Goal: Information Seeking & Learning: Learn about a topic

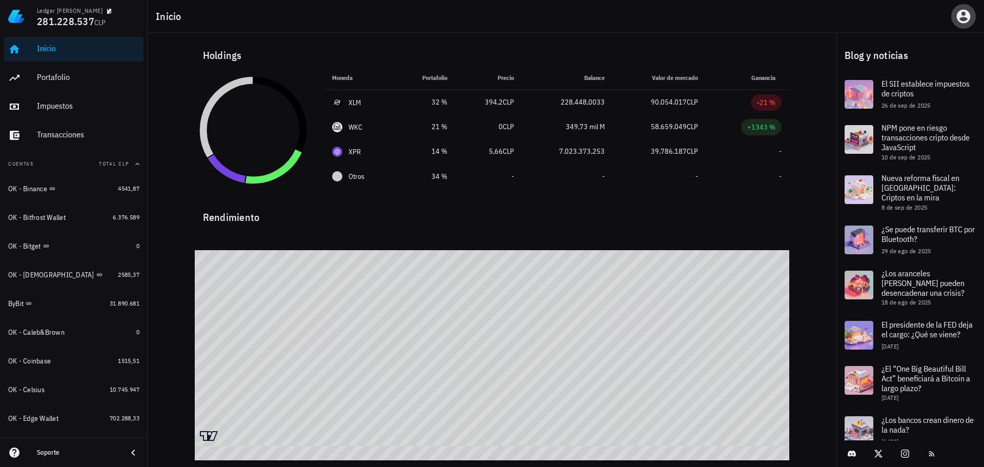
click at [965, 14] on icon "button" at bounding box center [963, 16] width 16 height 16
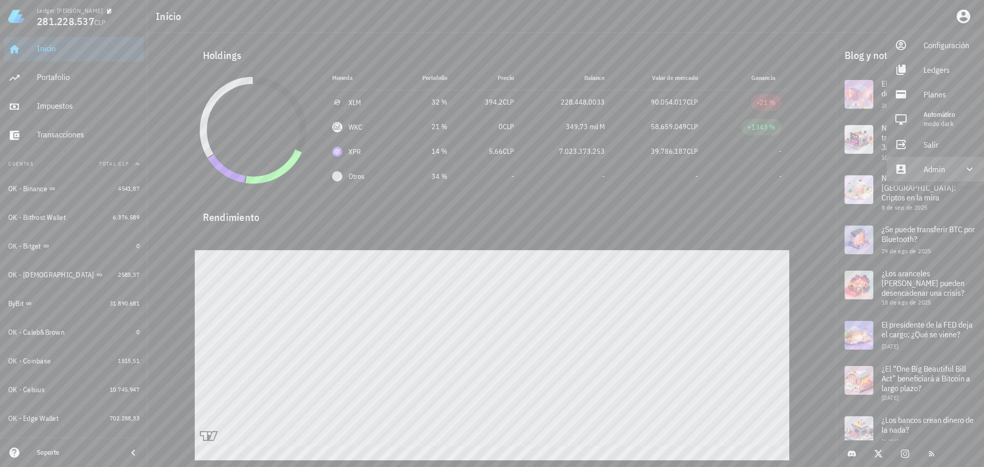
click at [935, 172] on div "Admin" at bounding box center [937, 169] width 28 height 20
click at [922, 195] on link "Impersonar" at bounding box center [934, 193] width 97 height 25
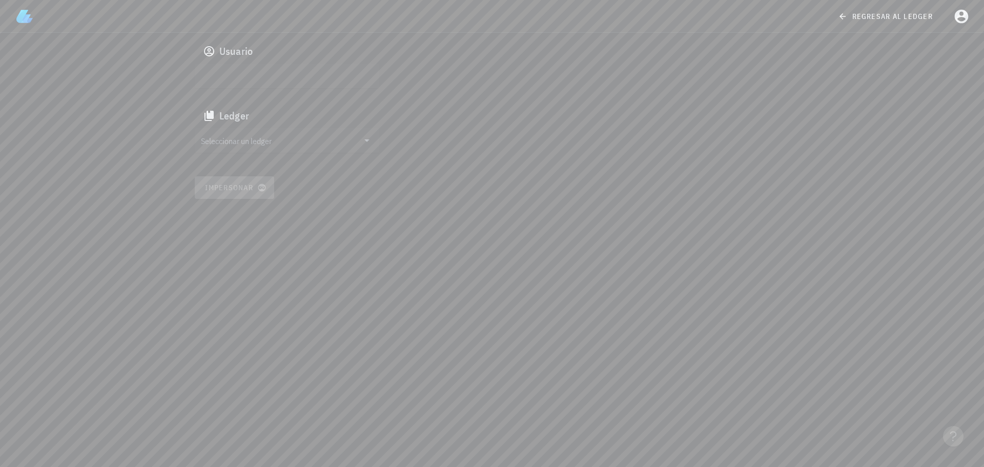
click at [296, 75] on input "text" at bounding box center [286, 76] width 170 height 16
paste input "google-oauth2|111221776641588448473"
type input "google-oauth2|111221776641588448473"
click at [247, 143] on input "Seleccionar un ledger" at bounding box center [280, 140] width 158 height 16
click at [256, 148] on div "cmgcr2ybv003x162xxwrmrost" at bounding box center [295, 150] width 152 height 7
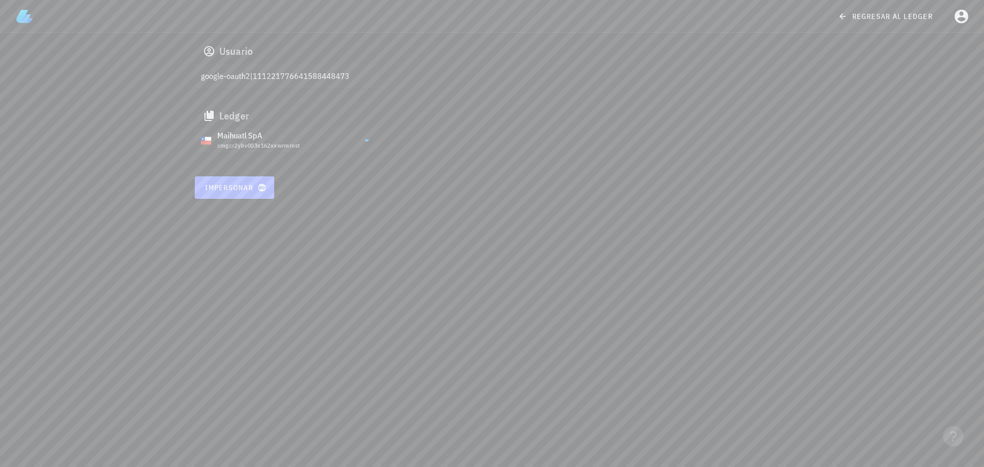
click at [237, 192] on button "Impersonar" at bounding box center [235, 187] width 80 height 23
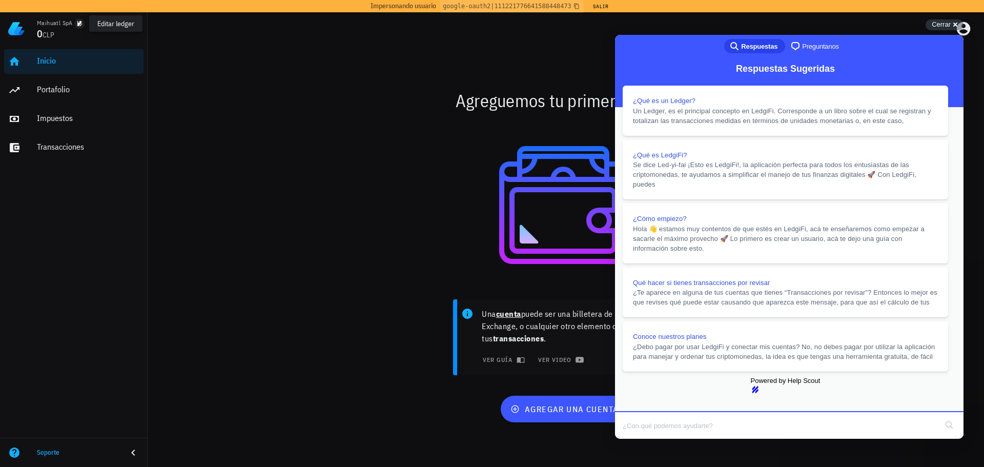
click at [78, 25] on icon "button" at bounding box center [79, 23] width 5 height 5
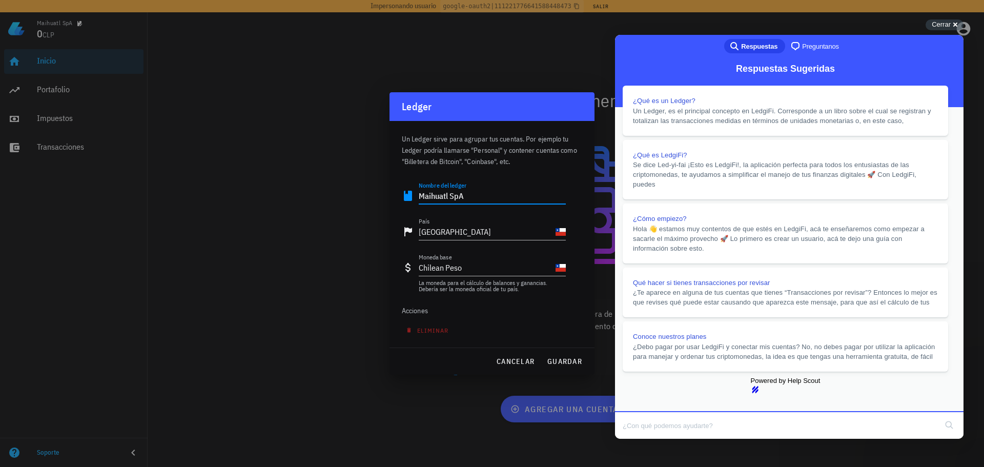
drag, startPoint x: 450, startPoint y: 200, endPoint x: 370, endPoint y: 194, distance: 80.2
click at [370, 194] on div "Maihuatl SpA 0 CLP Inicio Portafolio Impuestos Transacciones Soporte Agreguemos…" at bounding box center [492, 233] width 984 height 467
click at [943, 25] on span "Cerrar" at bounding box center [940, 24] width 19 height 8
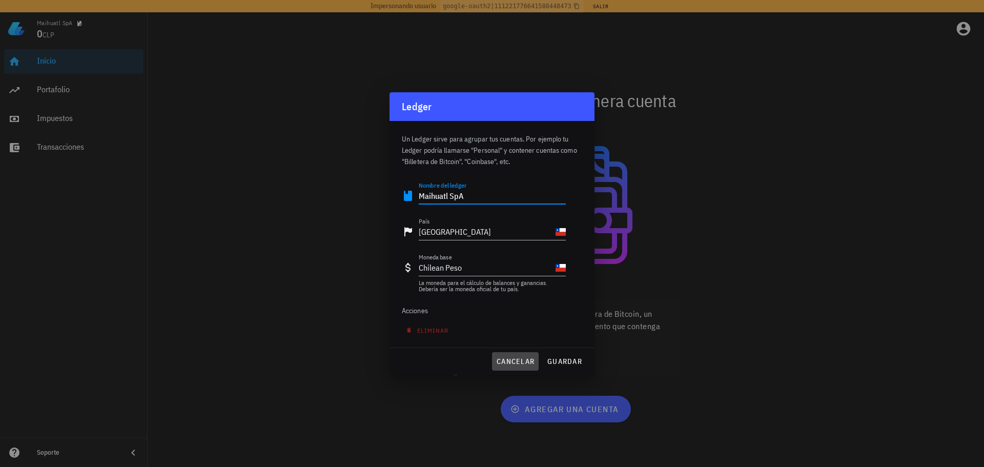
click at [512, 360] on span "cancelar" at bounding box center [515, 361] width 38 height 9
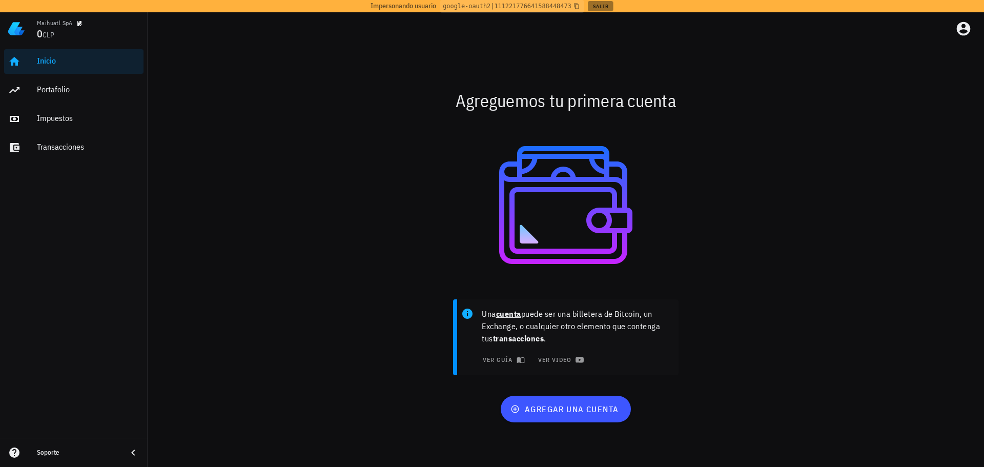
click at [595, 5] on button "Salir" at bounding box center [600, 6] width 25 height 10
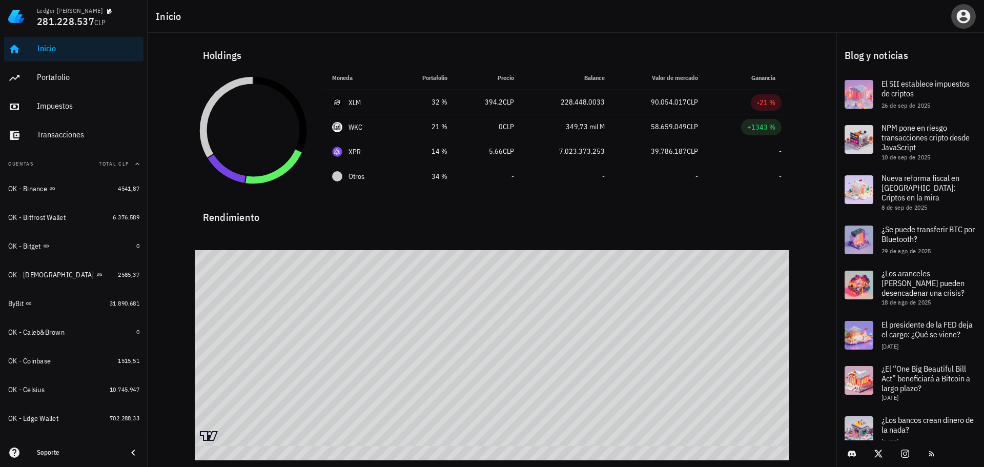
click at [963, 16] on icon "button" at bounding box center [963, 17] width 14 height 14
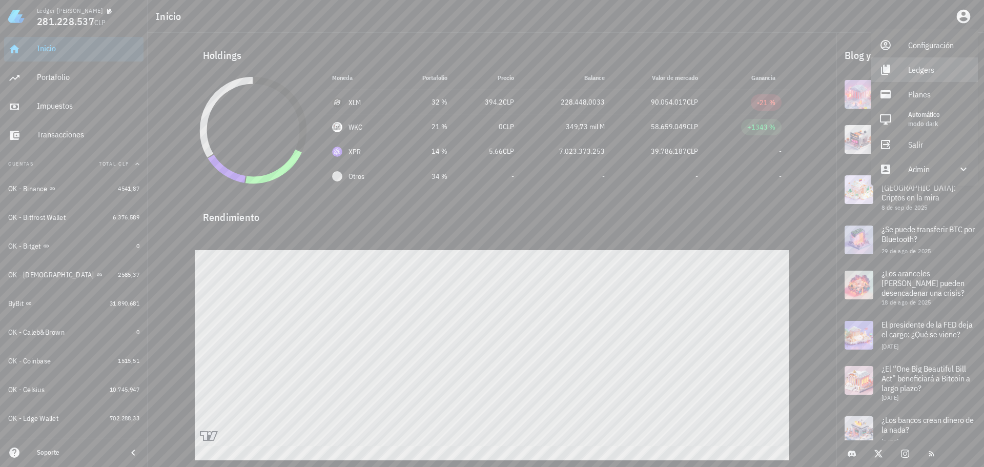
click at [931, 68] on div "Ledgers" at bounding box center [938, 69] width 61 height 20
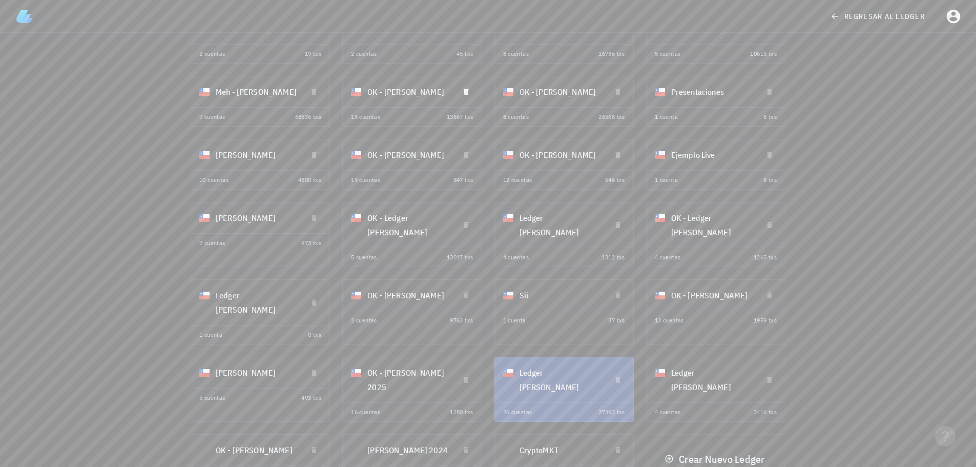
scroll to position [148, 0]
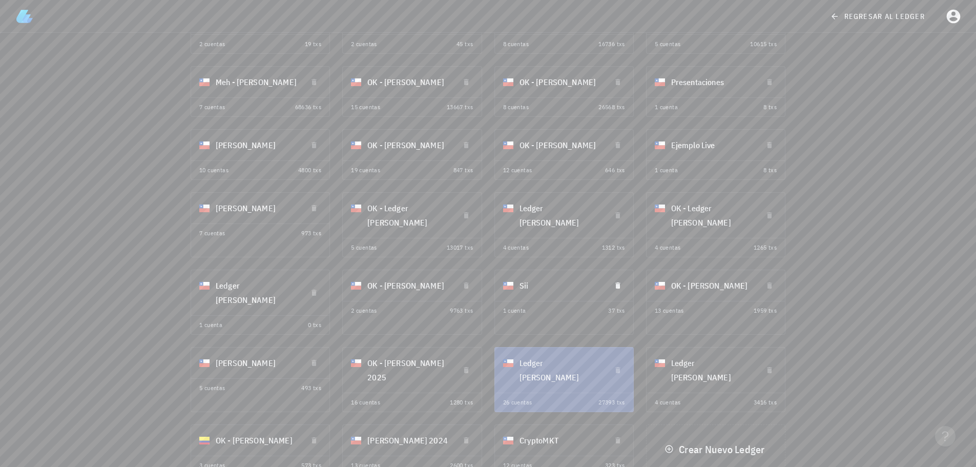
click at [546, 288] on div "Sii" at bounding box center [560, 285] width 83 height 27
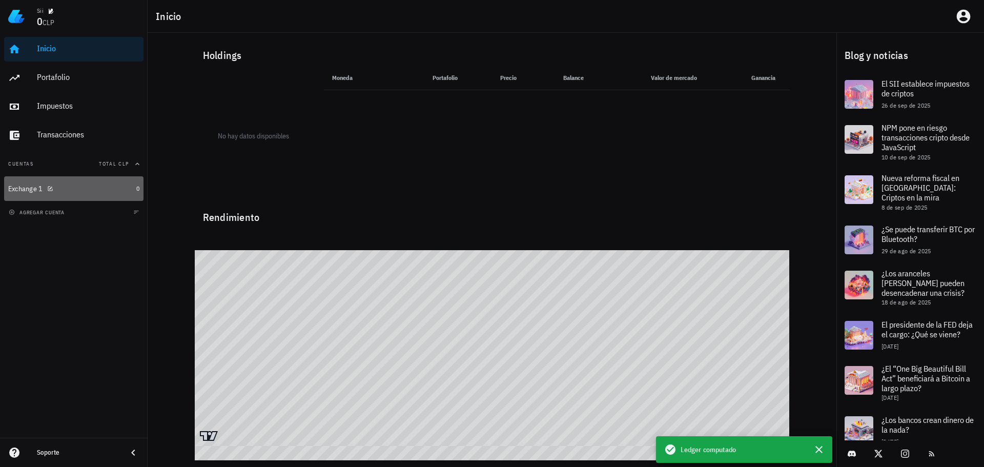
click at [86, 193] on div "Exchange 1" at bounding box center [70, 189] width 124 height 10
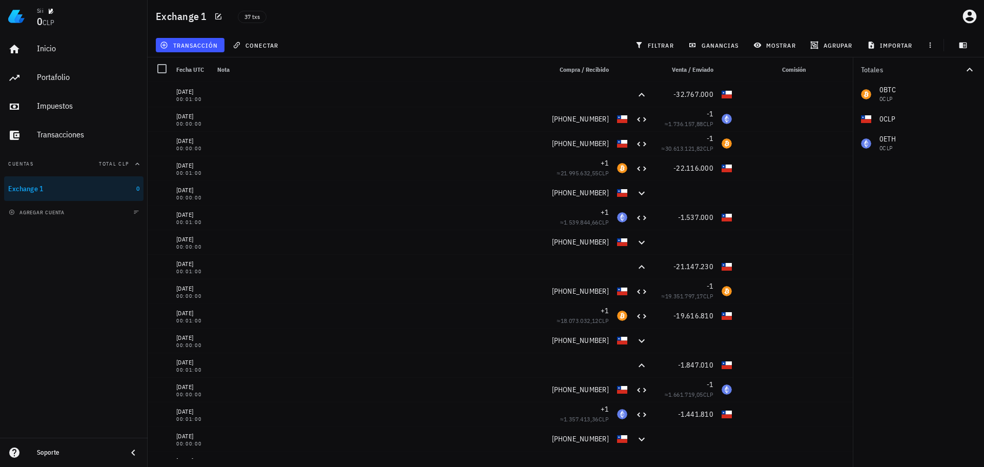
click at [88, 269] on div "Inicio [GEOGRAPHIC_DATA] Impuestos [GEOGRAPHIC_DATA] Cuentas Total CLP Exchange…" at bounding box center [74, 235] width 148 height 405
click at [368, 42] on div "transacción conectar filtrar ganancias mostrar [GEOGRAPHIC_DATA] importar" at bounding box center [566, 45] width 824 height 25
click at [62, 106] on div "Impuestos" at bounding box center [88, 106] width 102 height 10
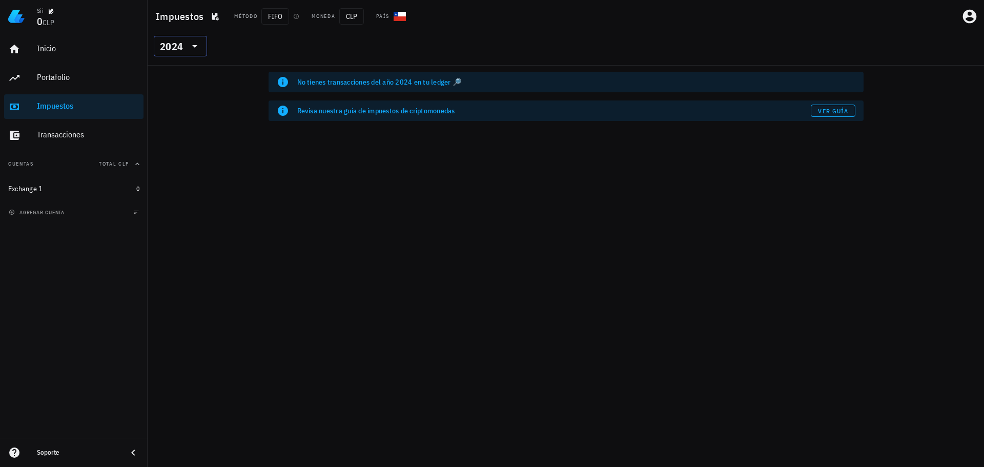
click at [200, 40] on icon at bounding box center [195, 46] width 12 height 12
click at [183, 93] on div "2024" at bounding box center [180, 93] width 37 height 8
click at [196, 40] on icon at bounding box center [195, 46] width 12 height 12
click at [180, 107] on div "2023" at bounding box center [180, 114] width 37 height 16
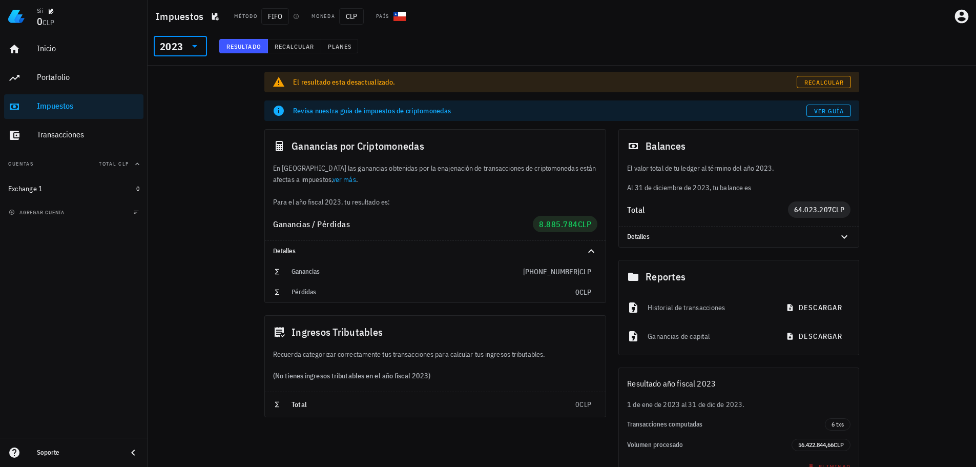
click at [206, 158] on div "El resultado esta desactualizado. Recalcular Revisa nuestra guía de impuestos d…" at bounding box center [562, 293] width 828 height 455
click at [213, 273] on div "El resultado esta desactualizado. Recalcular Revisa nuestra guía de impuestos d…" at bounding box center [562, 293] width 828 height 455
click at [92, 186] on div "Exchange 1" at bounding box center [70, 189] width 124 height 10
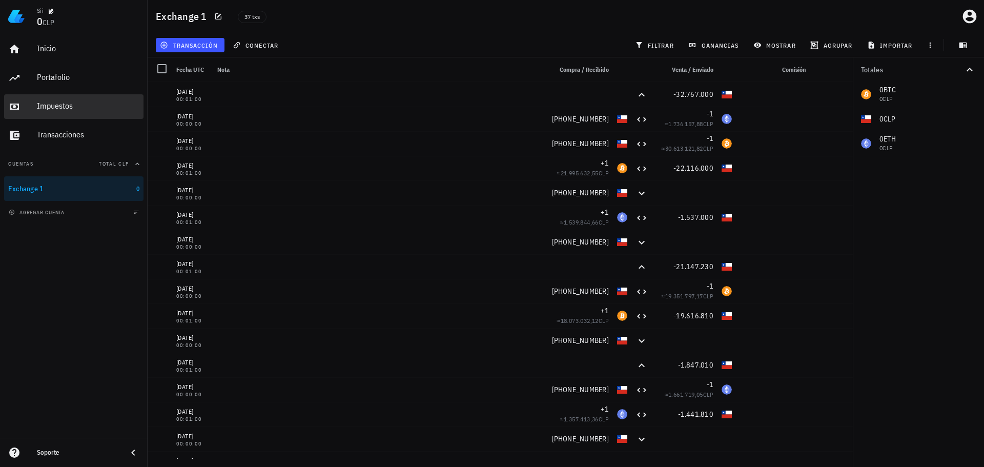
click at [67, 109] on div "Impuestos" at bounding box center [88, 106] width 102 height 10
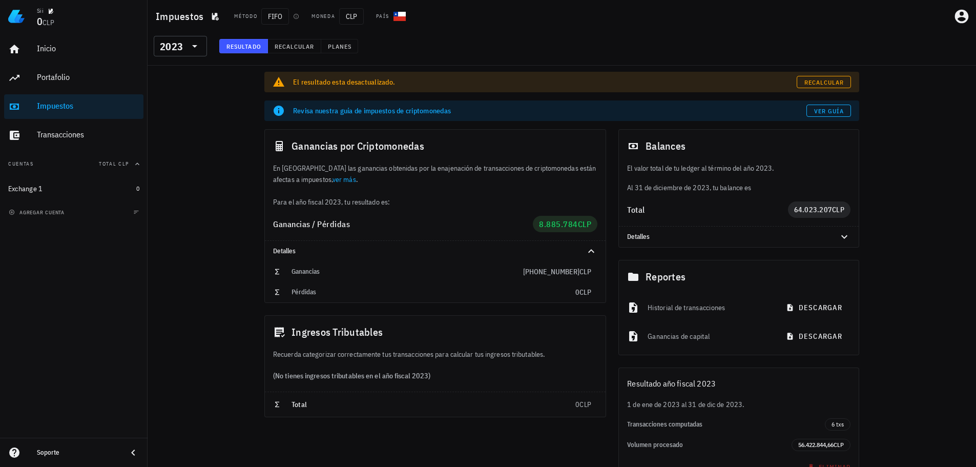
click at [214, 151] on div "El resultado esta desactualizado. Recalcular Revisa nuestra guía de impuestos d…" at bounding box center [562, 293] width 828 height 455
click at [192, 150] on div "El resultado esta desactualizado. Recalcular Revisa nuestra guía de impuestos d…" at bounding box center [562, 293] width 828 height 455
click at [77, 192] on div "Exchange 1" at bounding box center [70, 189] width 124 height 10
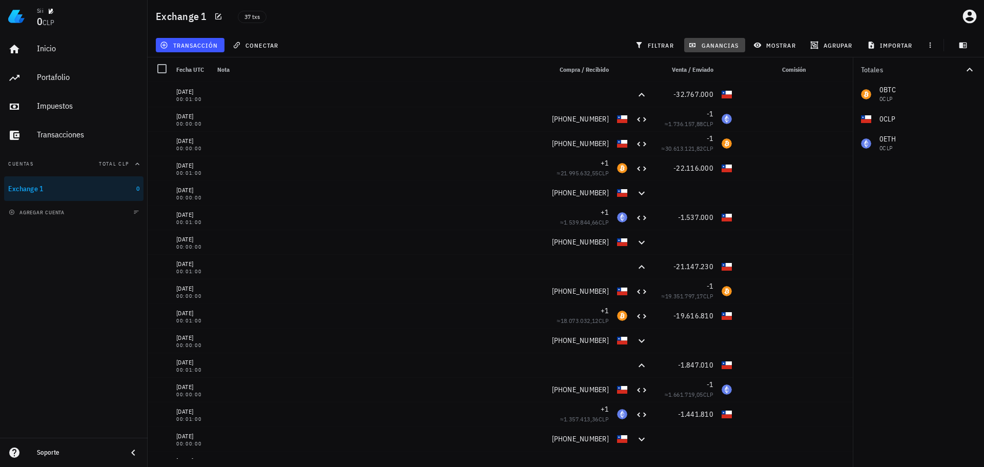
click at [716, 48] on span "ganancias" at bounding box center [714, 45] width 48 height 8
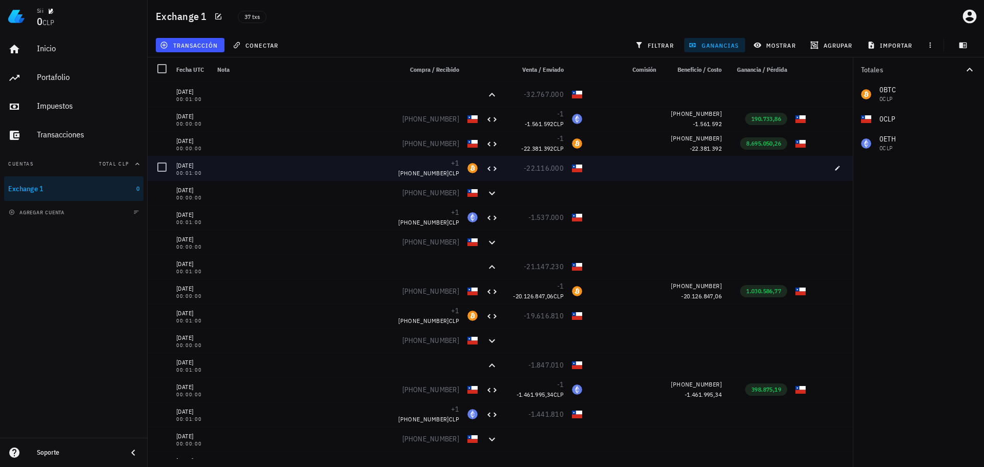
click at [706, 178] on div at bounding box center [693, 168] width 66 height 25
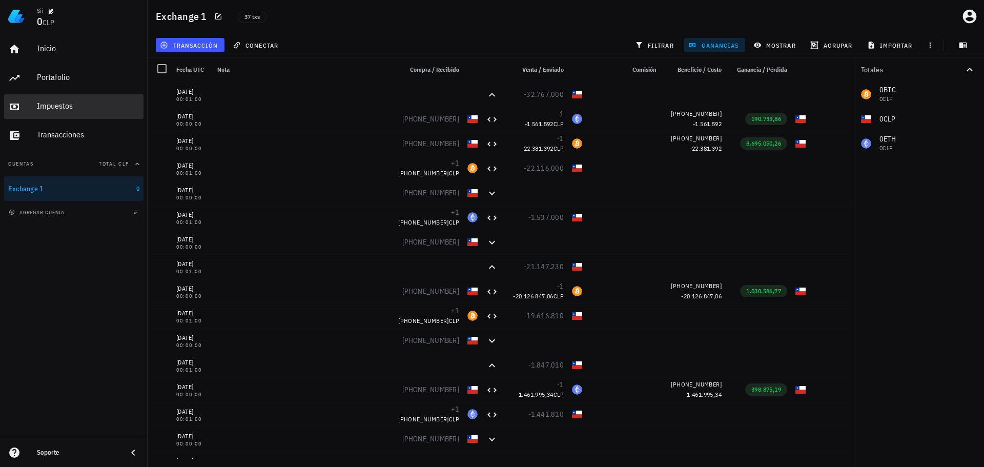
click at [79, 106] on div "Impuestos" at bounding box center [88, 106] width 102 height 10
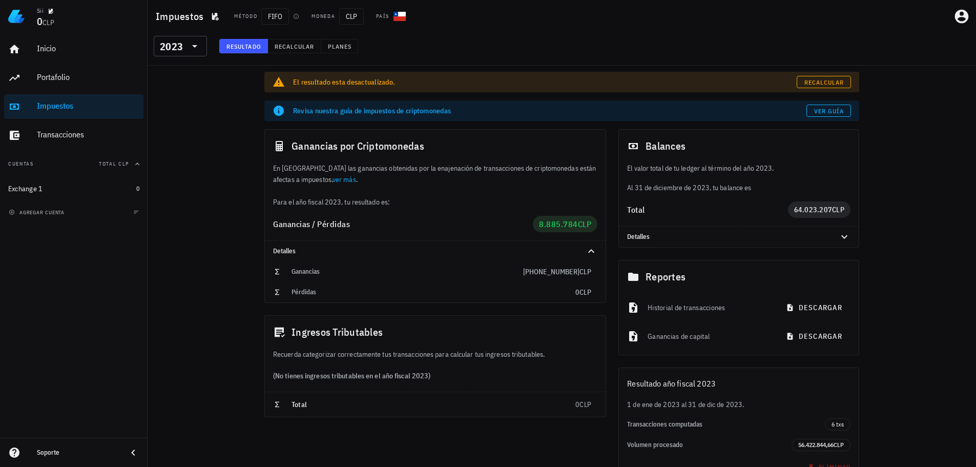
click at [222, 177] on div "El resultado esta desactualizado. Recalcular Revisa nuestra guía de impuestos d…" at bounding box center [562, 293] width 828 height 455
click at [205, 172] on div "El resultado esta desactualizado. Recalcular Revisa nuestra guía de impuestos d…" at bounding box center [562, 293] width 828 height 455
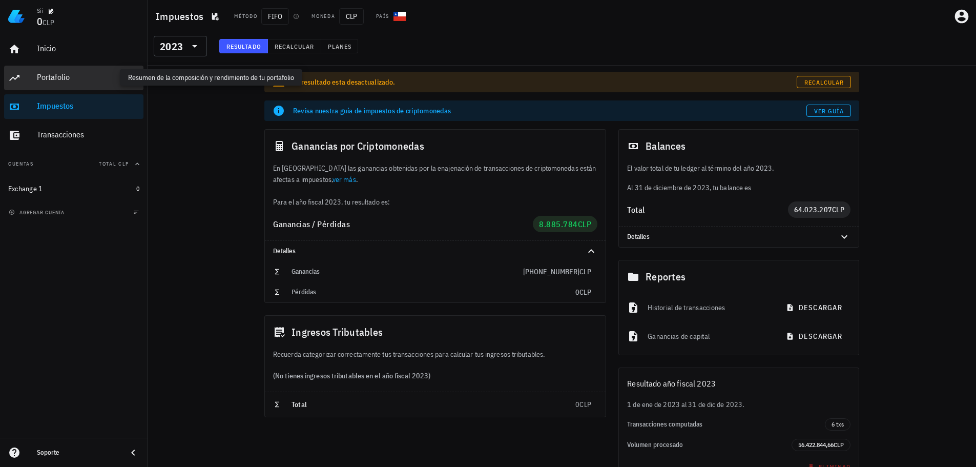
click at [39, 72] on div "Portafolio" at bounding box center [88, 77] width 102 height 10
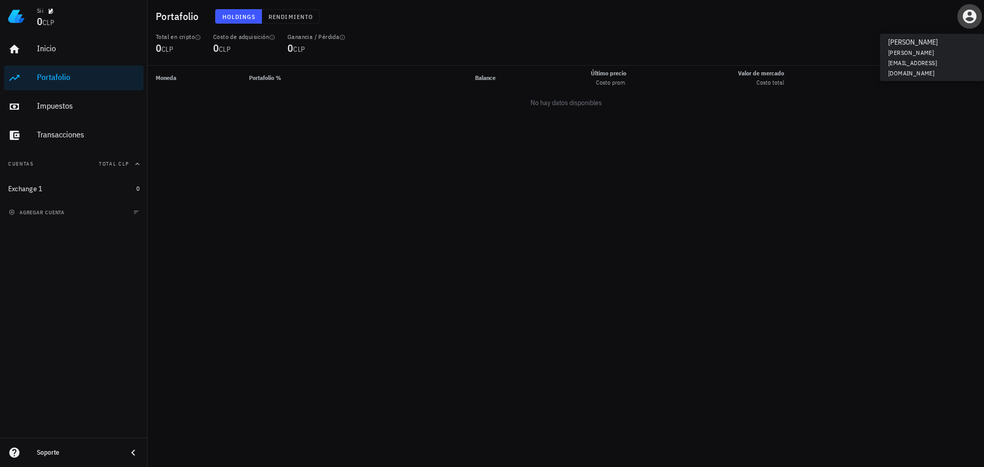
click at [971, 15] on icon "button" at bounding box center [970, 17] width 14 height 14
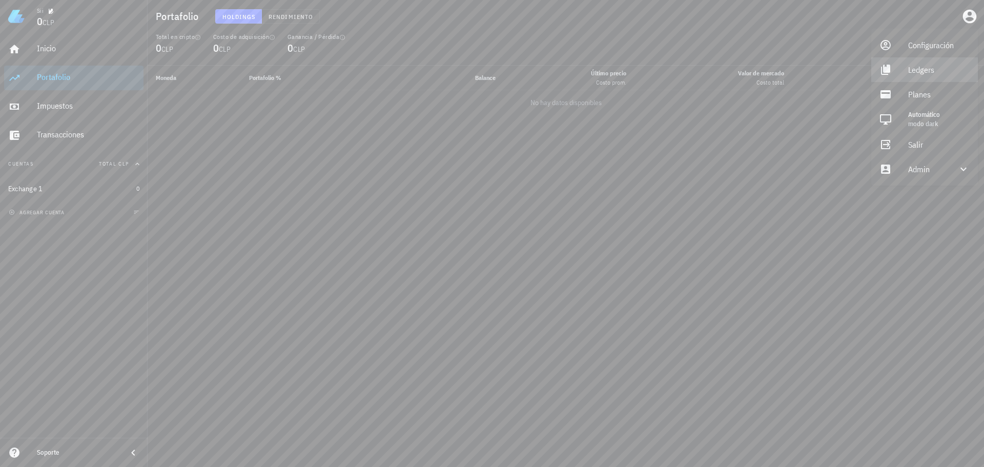
click at [934, 72] on div "Ledgers" at bounding box center [938, 69] width 61 height 20
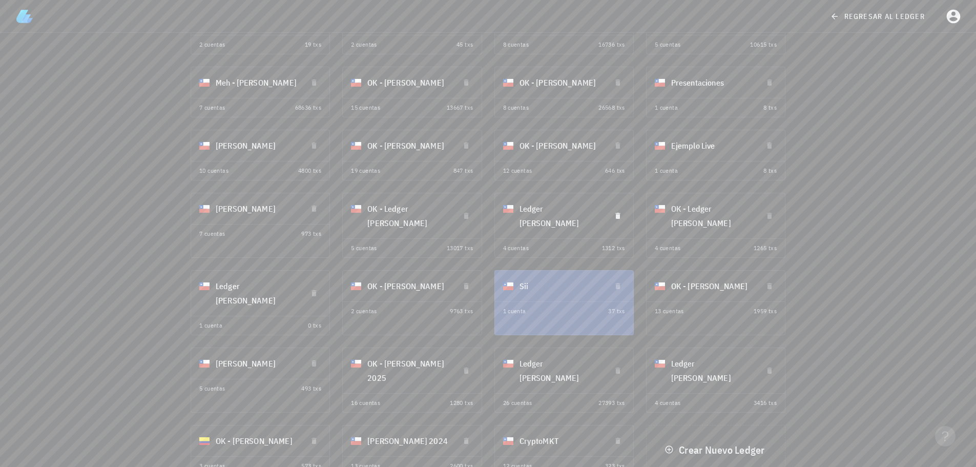
scroll to position [148, 0]
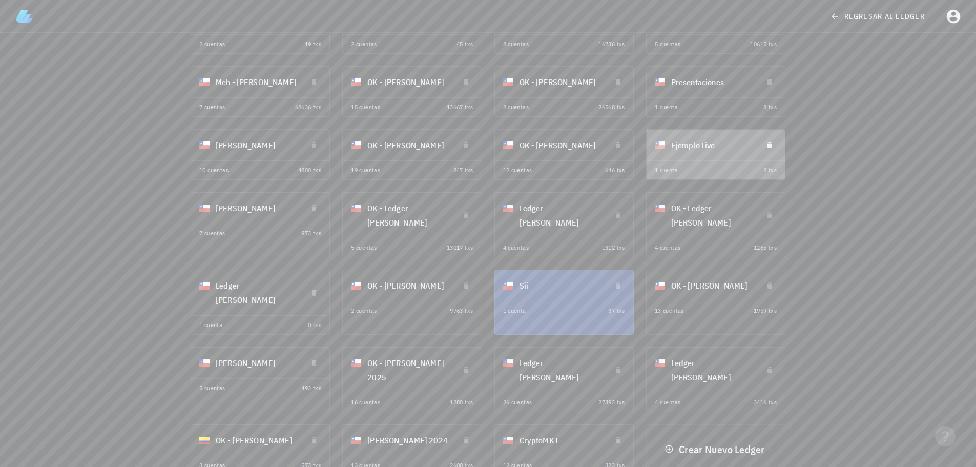
click at [717, 151] on div "Ejemplo Live" at bounding box center [712, 145] width 83 height 27
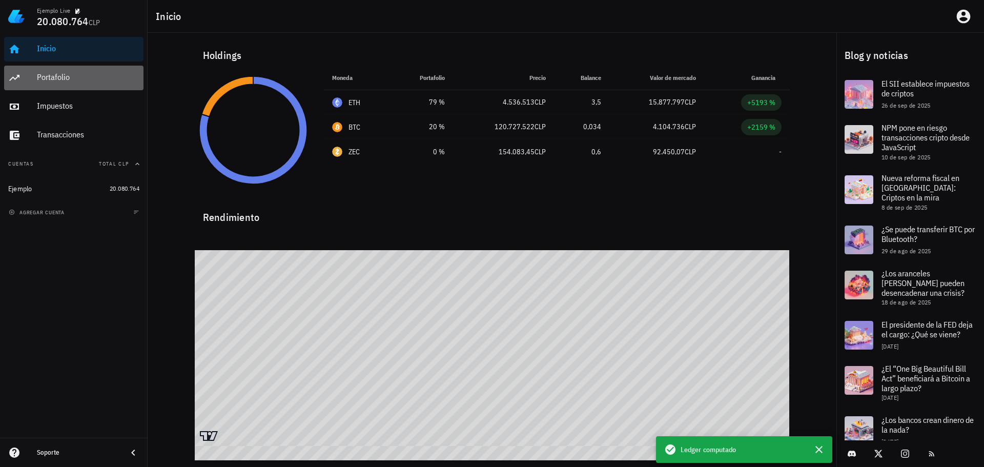
click at [82, 80] on div "Portafolio" at bounding box center [88, 77] width 102 height 10
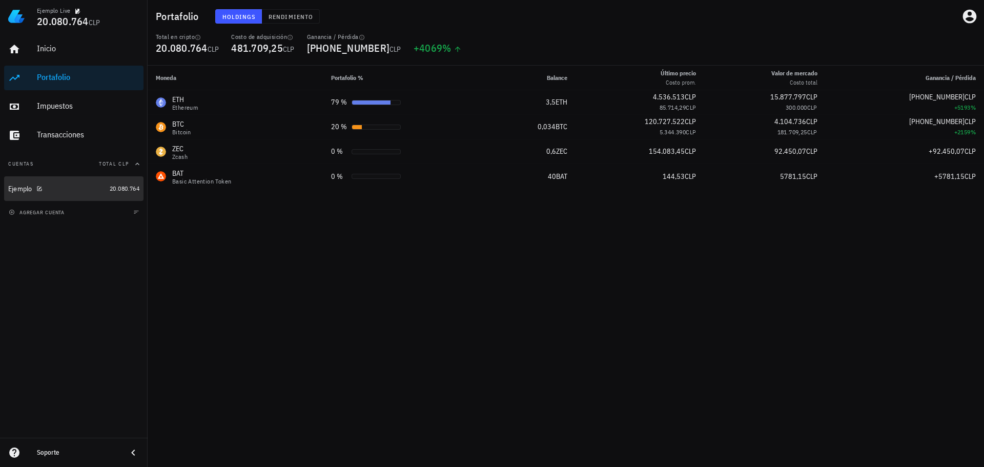
click at [62, 185] on div "Ejemplo" at bounding box center [56, 189] width 97 height 10
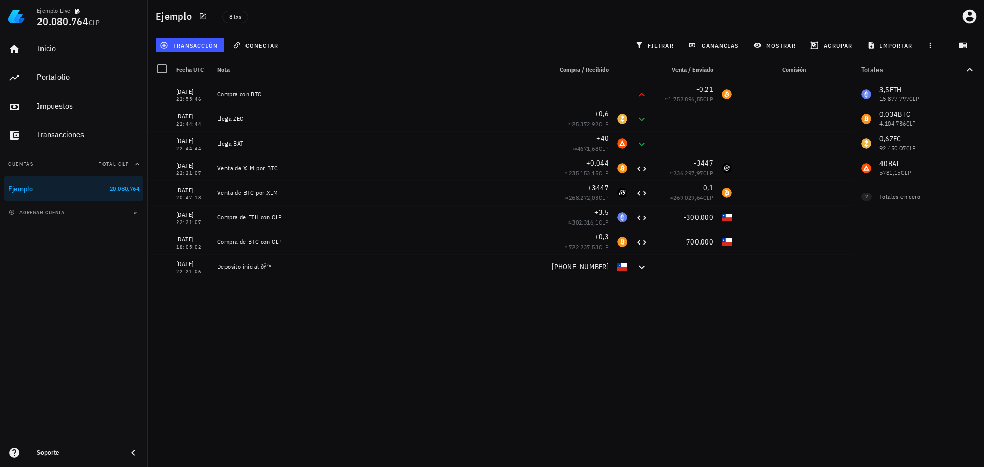
click at [71, 262] on div "Inicio Portafolio Impuestos Transacciones Cuentas Total CLP Ejemplo 20.080.764 …" at bounding box center [74, 235] width 148 height 405
click at [84, 85] on div "Portafolio" at bounding box center [88, 77] width 102 height 23
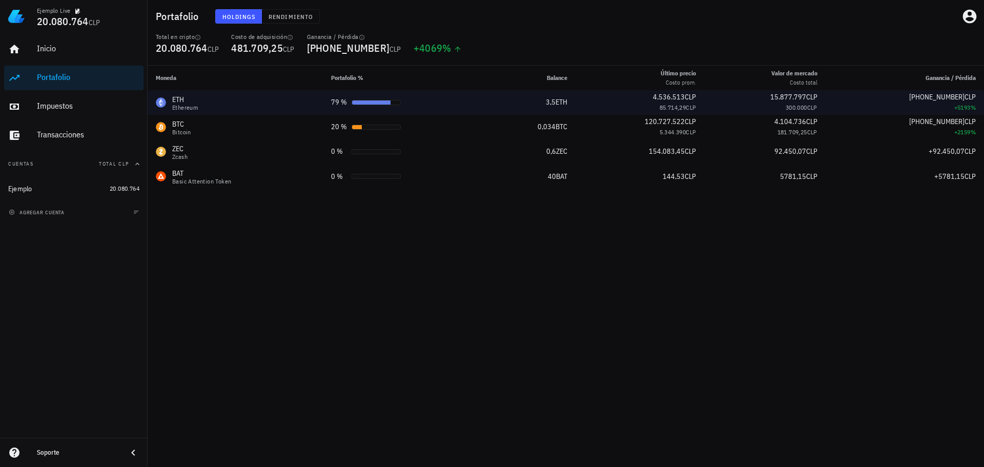
drag, startPoint x: 681, startPoint y: 103, endPoint x: 709, endPoint y: 106, distance: 28.3
click at [704, 106] on td "4.536.513 CLP 85.714,29 CLP" at bounding box center [639, 102] width 129 height 25
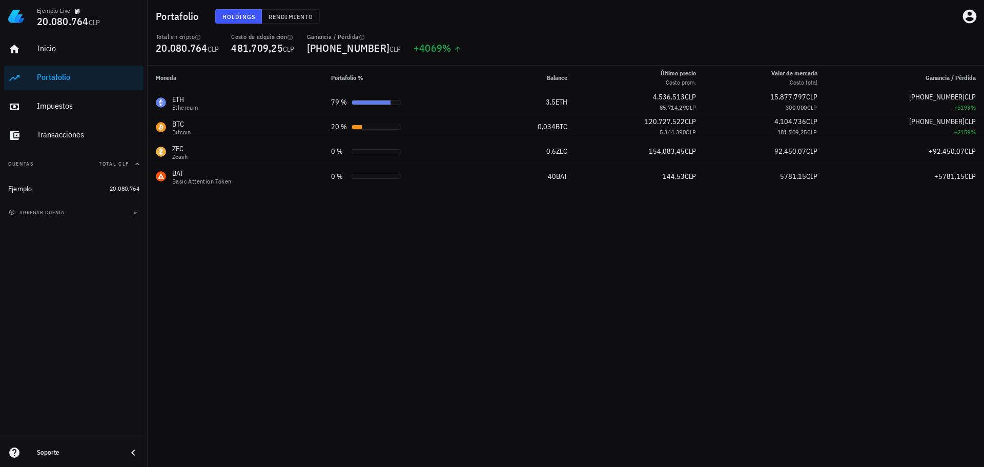
click at [668, 280] on div "Moneda Portafolio % Balance Último precio Costo prom. Valor de mercado Costo to…" at bounding box center [566, 266] width 836 height 401
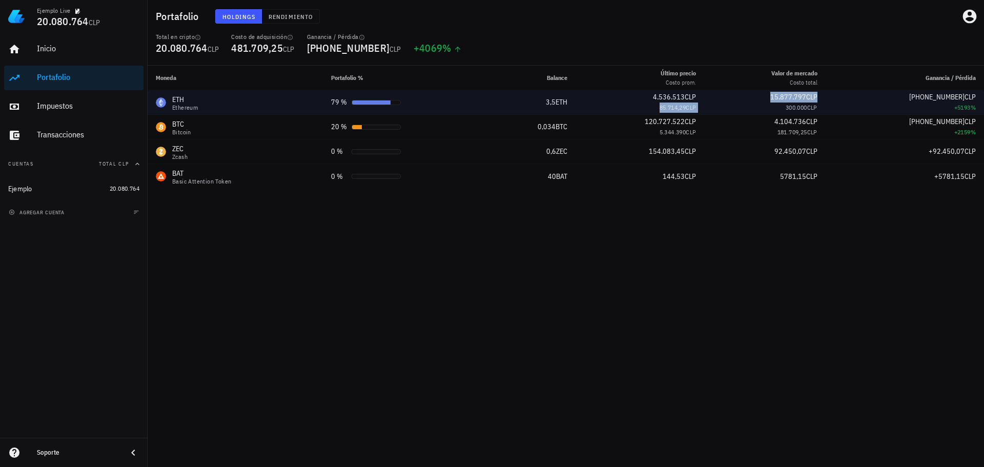
drag, startPoint x: 696, startPoint y: 105, endPoint x: 712, endPoint y: 103, distance: 15.4
click at [712, 103] on tr "ETH Ethereum 79 % 3,5 ETH 4.536.513 CLP 85.714,29 CLP 15.877.797 CLP 300.000 CL…" at bounding box center [566, 102] width 836 height 25
click at [717, 107] on td "15.877.797 CLP 300.000 CLP" at bounding box center [764, 102] width 121 height 25
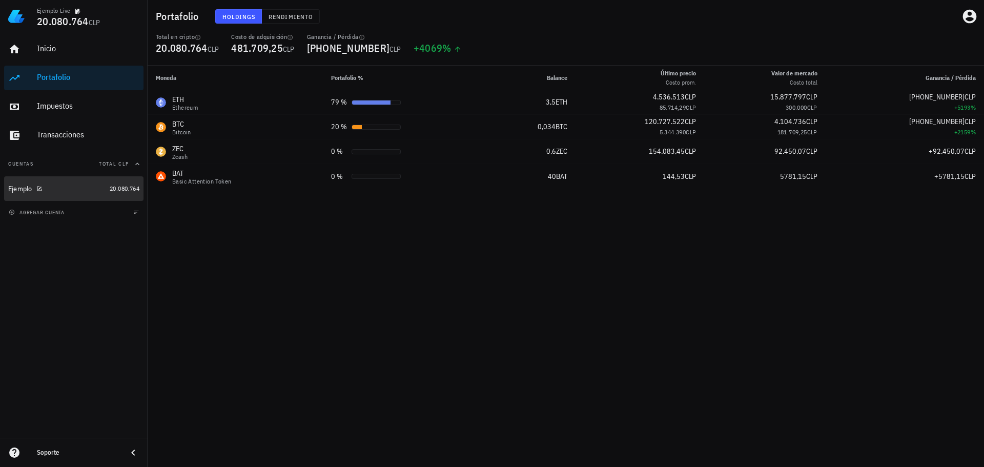
click at [73, 186] on div "Ejemplo" at bounding box center [56, 189] width 97 height 10
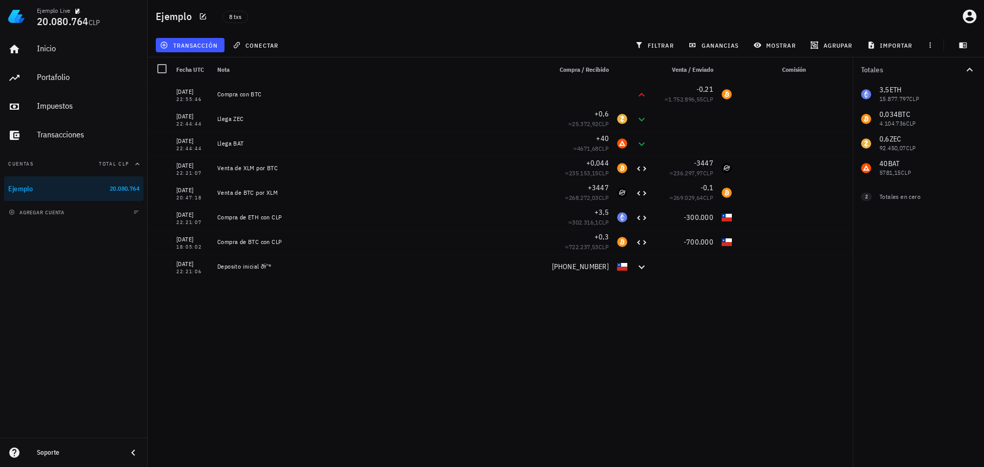
click at [319, 353] on div "20/09/2020 22:55:46 Compra con BTC -0,21 ≈ 1.752.896,55 CLP 16/06/2020 22:44:44…" at bounding box center [500, 270] width 705 height 377
click at [114, 319] on div "Inicio Portafolio Impuestos Transacciones Cuentas Total CLP Ejemplo 20.080.764 …" at bounding box center [74, 235] width 148 height 405
click at [299, 354] on div "20/09/2020 22:55:46 Compra con BTC -0,21 ≈ 1.752.896,55 CLP 16/06/2020 22:44:44…" at bounding box center [500, 270] width 705 height 377
click at [480, 35] on div "transacción conectar filtrar ganancias mostrar agrupar importar" at bounding box center [566, 45] width 824 height 25
click at [107, 296] on div "Inicio Portafolio Impuestos Transacciones Cuentas Total CLP Ejemplo 20.080.764 …" at bounding box center [74, 235] width 148 height 405
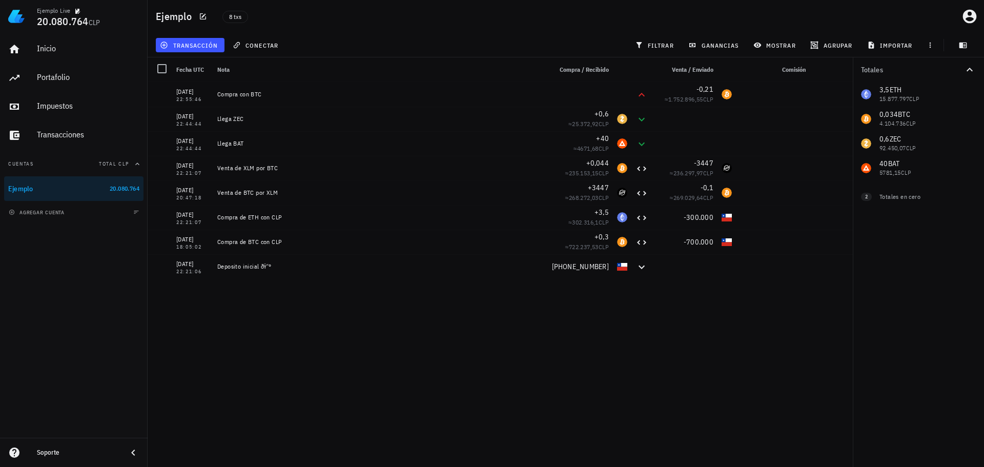
click at [105, 301] on div "Inicio Portafolio Impuestos Transacciones Cuentas Total CLP Ejemplo 20.080.764 …" at bounding box center [74, 235] width 148 height 405
click at [93, 321] on div "Inicio Portafolio Impuestos Transacciones Cuentas Total CLP Ejemplo 20.080.764 …" at bounding box center [74, 235] width 148 height 405
click at [102, 387] on div "Inicio Portafolio Impuestos Transacciones Cuentas Total CLP Ejemplo 20.080.764 …" at bounding box center [74, 235] width 148 height 405
click at [55, 109] on div "Impuestos" at bounding box center [88, 106] width 102 height 10
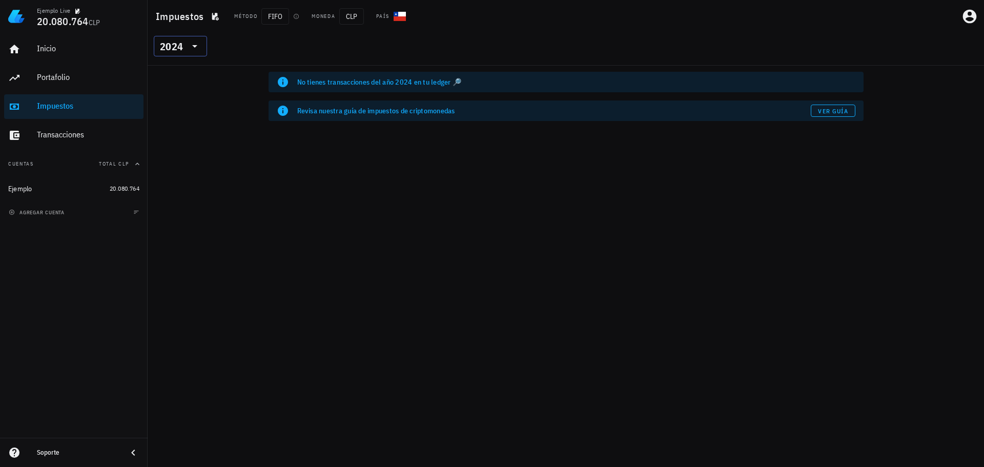
click at [180, 48] on div "2024" at bounding box center [171, 46] width 23 height 10
click at [175, 130] on div "2022" at bounding box center [180, 134] width 37 height 16
click at [61, 179] on div "Ejemplo" at bounding box center [56, 189] width 97 height 22
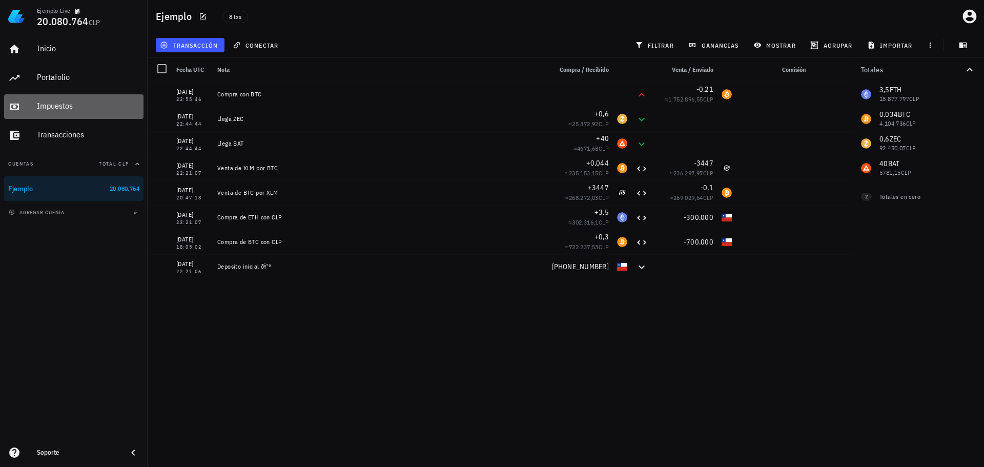
click at [73, 108] on div "Impuestos" at bounding box center [88, 106] width 102 height 10
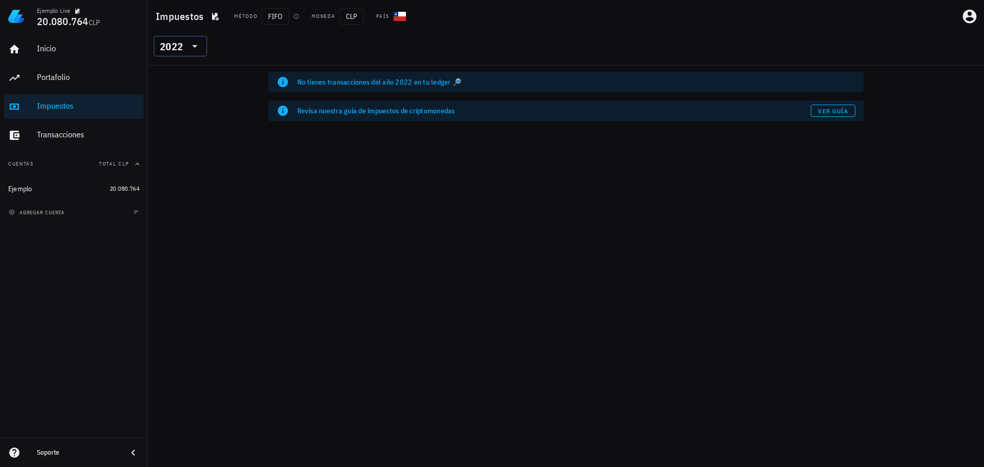
click at [203, 51] on div "​ 2022" at bounding box center [180, 46] width 53 height 20
click at [177, 175] on div "2020" at bounding box center [180, 175] width 37 height 8
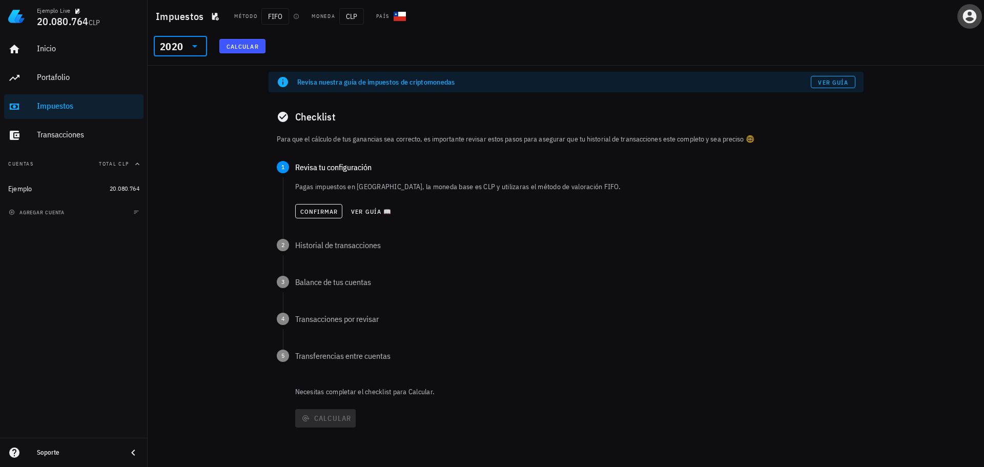
click at [960, 16] on span "button" at bounding box center [969, 16] width 25 height 16
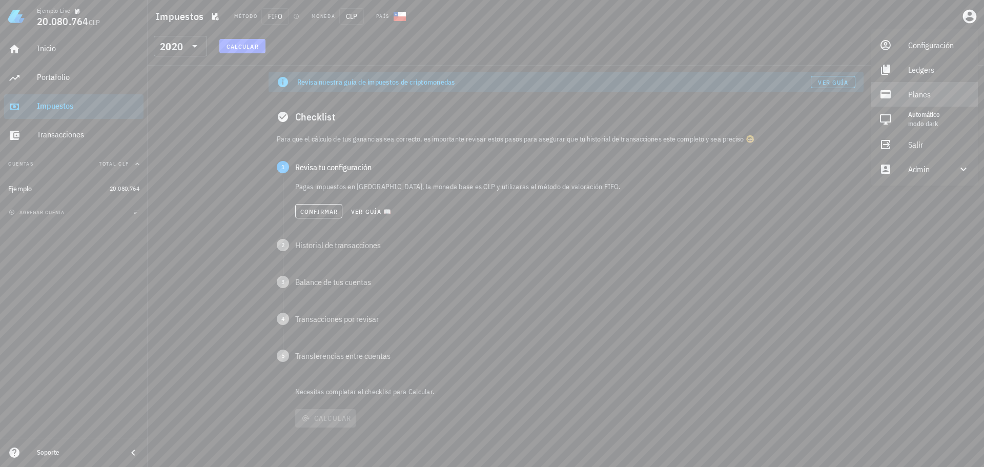
click at [898, 96] on link "Planes" at bounding box center [924, 94] width 107 height 25
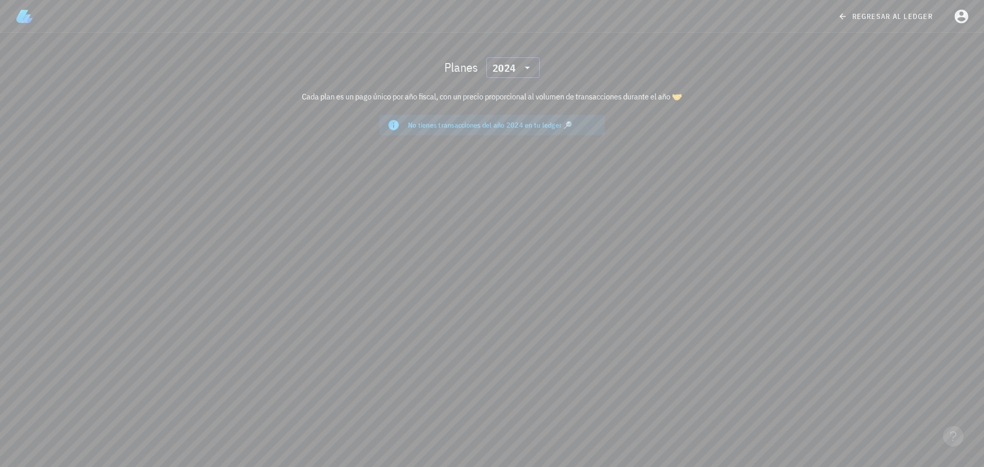
click at [524, 72] on icon at bounding box center [527, 67] width 12 height 12
click at [512, 158] on div "2022" at bounding box center [512, 156] width 37 height 8
click at [523, 71] on icon at bounding box center [527, 67] width 12 height 12
click at [511, 175] on div "2021" at bounding box center [512, 176] width 37 height 8
click at [901, 13] on span "regresar al ledger" at bounding box center [886, 16] width 93 height 9
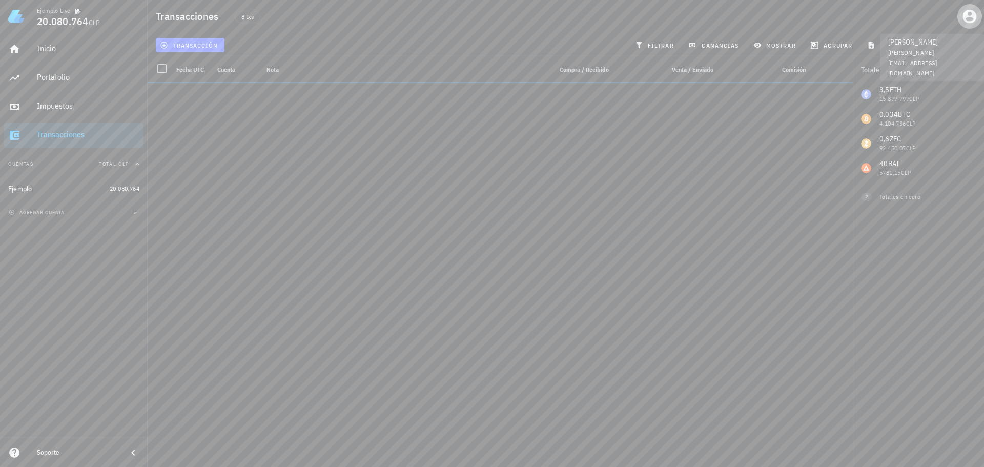
click at [968, 14] on icon "button" at bounding box center [969, 16] width 16 height 16
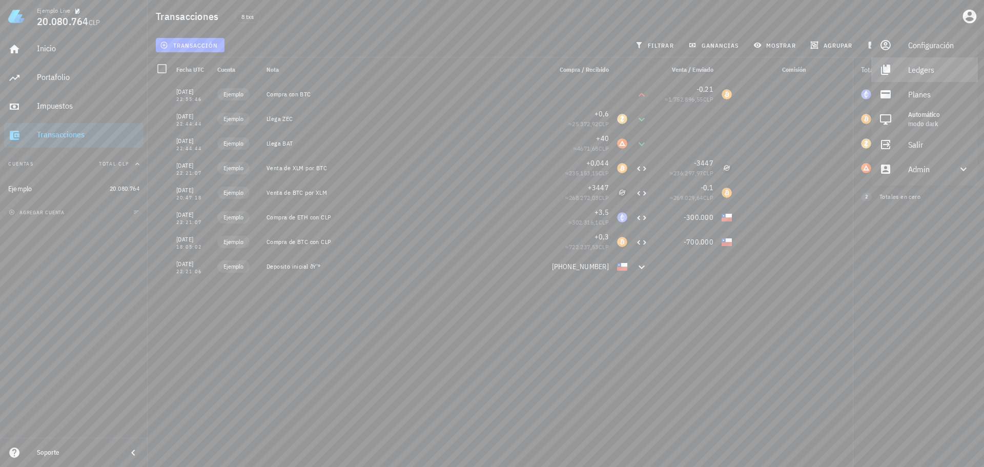
click at [932, 72] on div "Ledgers" at bounding box center [938, 69] width 61 height 20
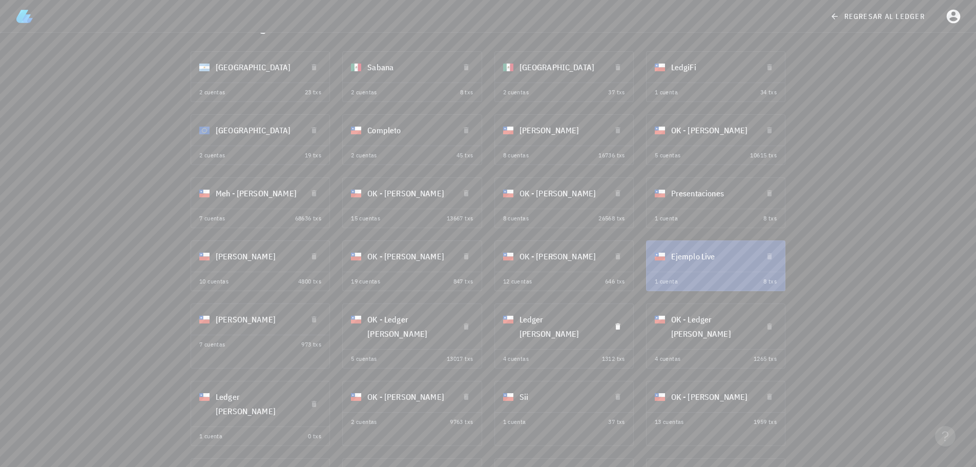
scroll to position [148, 0]
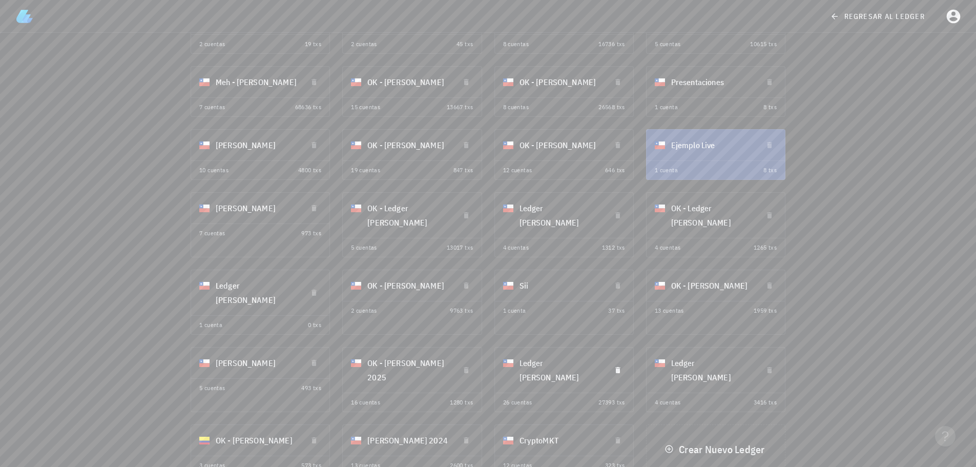
click at [546, 350] on div "Ledger [PERSON_NAME]" at bounding box center [560, 369] width 83 height 41
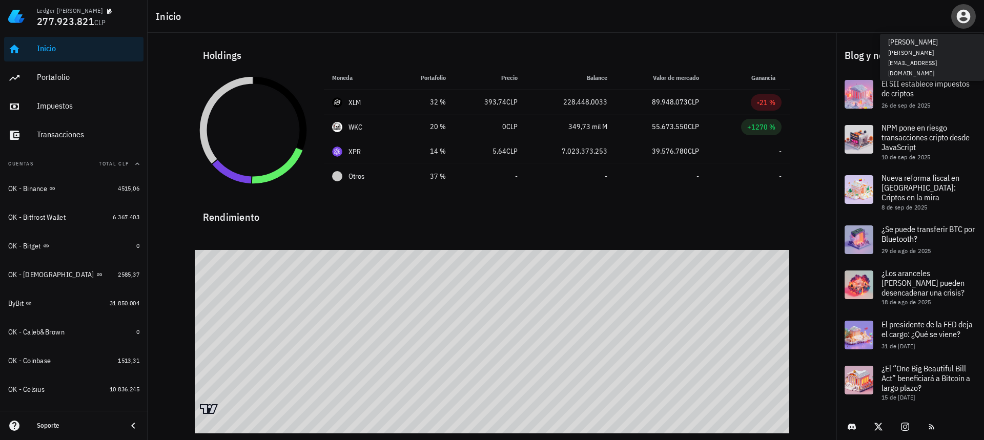
click at [960, 14] on icon "button" at bounding box center [963, 17] width 14 height 14
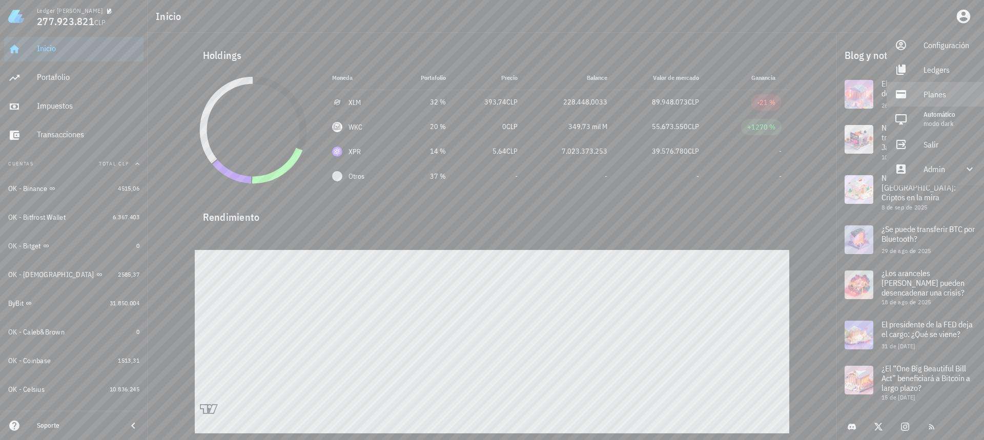
click at [929, 88] on div "Planes" at bounding box center [949, 94] width 52 height 20
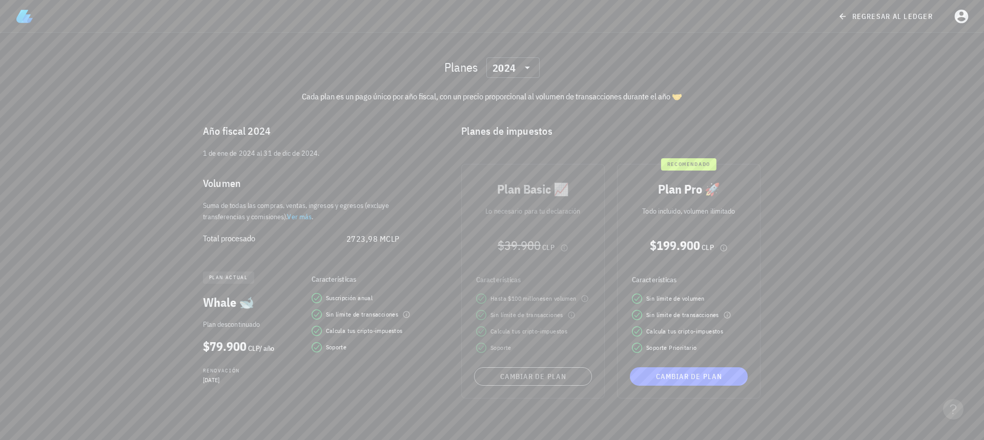
click at [851, 197] on div "Planes ​ 2024 Cada plan es un pago único por año fiscal, con un precio proporci…" at bounding box center [492, 236] width 984 height 407
drag, startPoint x: 206, startPoint y: 239, endPoint x: 446, endPoint y: 235, distance: 239.8
click at [446, 235] on div "Año fiscal 2024 1 de ene de 2024 al 31 de dic de 2024. Volumen Suma de todas la…" at bounding box center [492, 261] width 607 height 304
click at [422, 244] on div "Año fiscal 2024 1 de ene de 2024 al 31 de dic de 2024. Volumen Suma de todas la…" at bounding box center [318, 261] width 259 height 304
drag, startPoint x: 246, startPoint y: 239, endPoint x: 400, endPoint y: 236, distance: 153.2
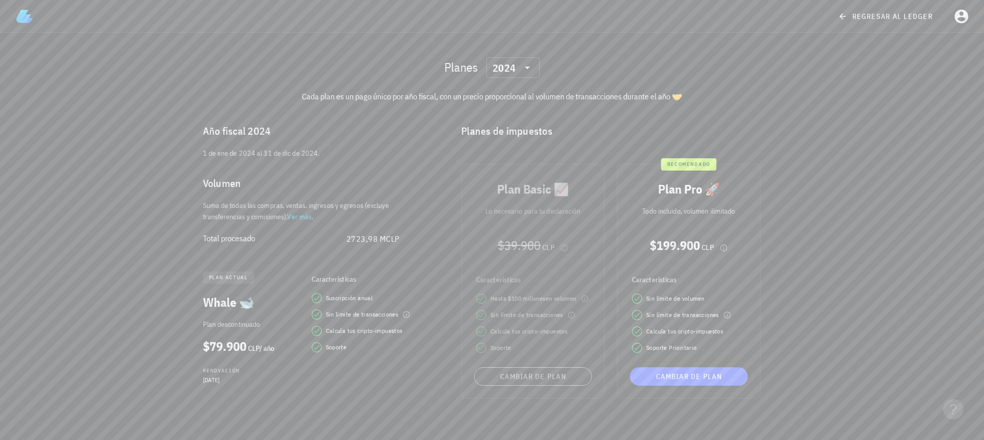
click at [400, 236] on div "Total procesado 2723,98 M CLP" at bounding box center [301, 238] width 213 height 25
click at [410, 243] on div "Total procesado 2723,98 M CLP" at bounding box center [307, 238] width 225 height 33
drag, startPoint x: 489, startPoint y: 300, endPoint x: 544, endPoint y: 300, distance: 54.3
click at [542, 298] on div "Plan Basic 📈 Lo necesario para tu declaración $39.900 CLP Características Hasta…" at bounding box center [533, 281] width 156 height 247
click at [514, 68] on div "2024" at bounding box center [503, 68] width 23 height 10
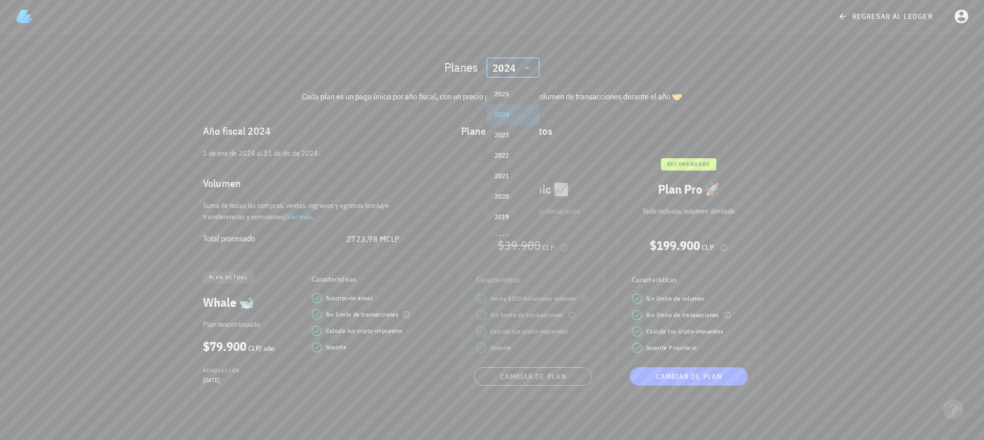
click at [591, 101] on div "Cada plan es un pago único por año fiscal, con un precio proporcional al volume…" at bounding box center [492, 96] width 607 height 25
click at [529, 68] on icon at bounding box center [527, 67] width 12 height 12
click at [574, 145] on div "Planes de impuestos" at bounding box center [621, 131] width 337 height 33
click at [530, 66] on icon at bounding box center [527, 67] width 12 height 12
click at [511, 92] on div "2025" at bounding box center [512, 94] width 37 height 8
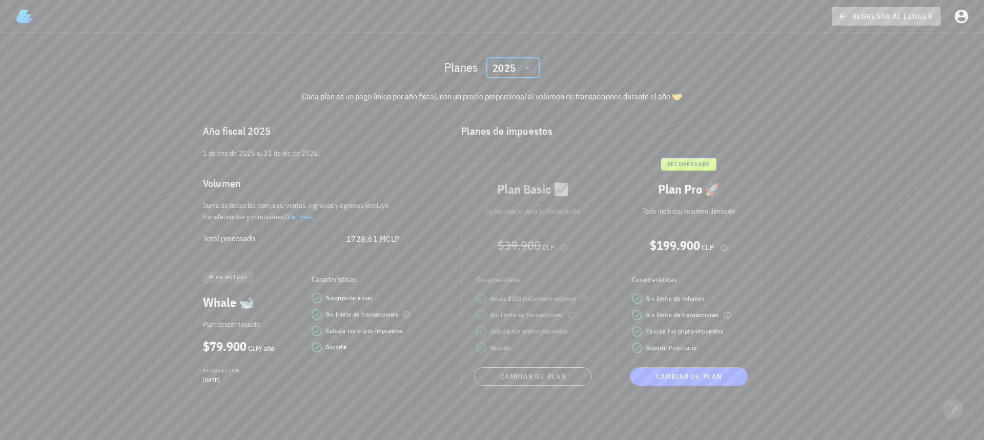
click at [857, 11] on link "regresar al ledger" at bounding box center [885, 16] width 109 height 18
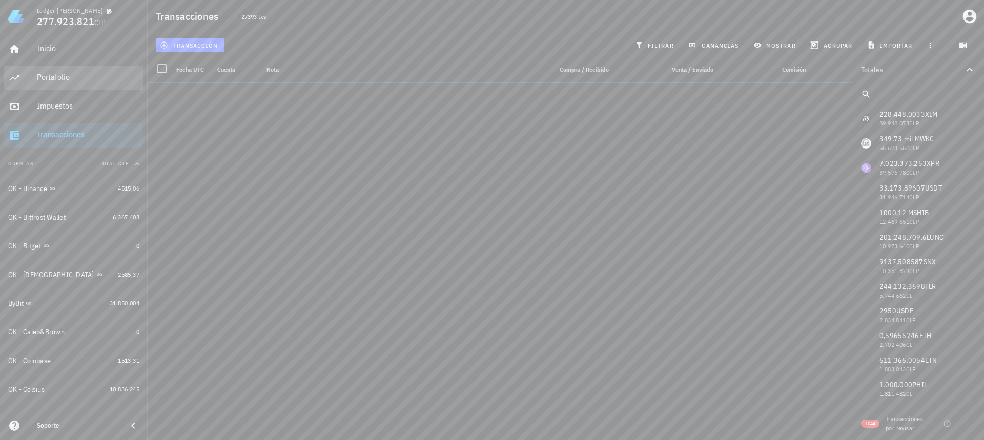
click at [71, 73] on div "Portafolio" at bounding box center [88, 77] width 102 height 10
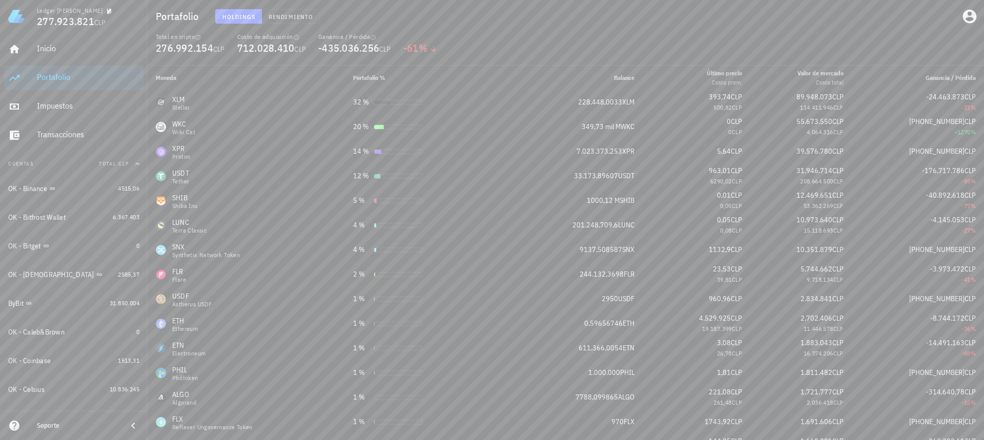
click at [491, 52] on div "Total en cripto 276.992.154 CLP Costo de adquisición 712.028.410 CLP Ganancia /…" at bounding box center [566, 49] width 832 height 33
click at [479, 49] on div "Total en cripto 276.992.154 CLP Costo de adquisición 712.028.410 CLP Ganancia /…" at bounding box center [566, 49] width 832 height 33
click at [469, 35] on div "Total en cripto 276.992.154 CLP Costo de adquisición 712.028.410 CLP Ganancia /…" at bounding box center [566, 49] width 832 height 33
